Goal: Transaction & Acquisition: Purchase product/service

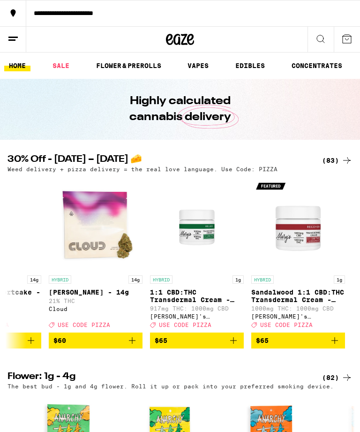
scroll to position [0, 8061]
click at [59, 64] on link "SALE" at bounding box center [61, 65] width 26 height 11
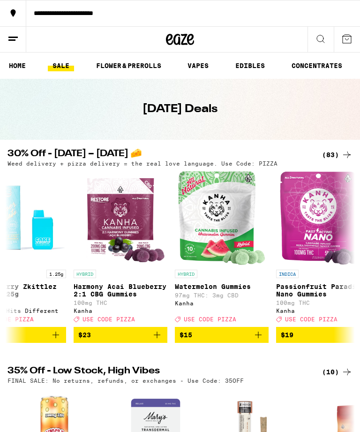
click at [315, 40] on button at bounding box center [321, 40] width 26 height 26
